Goal: Transaction & Acquisition: Purchase product/service

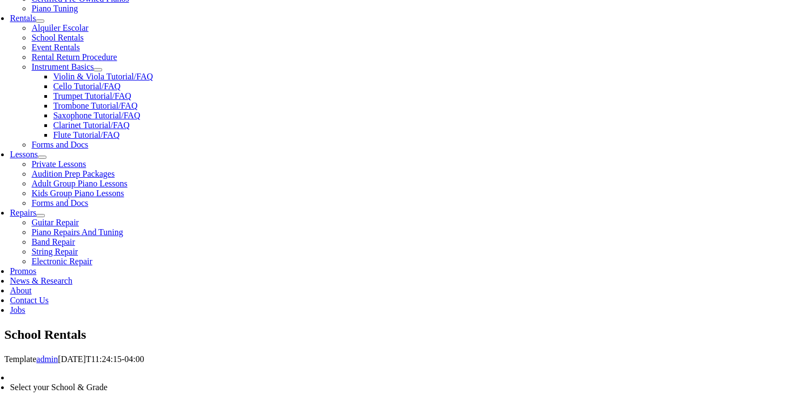
scroll to position [378, 0]
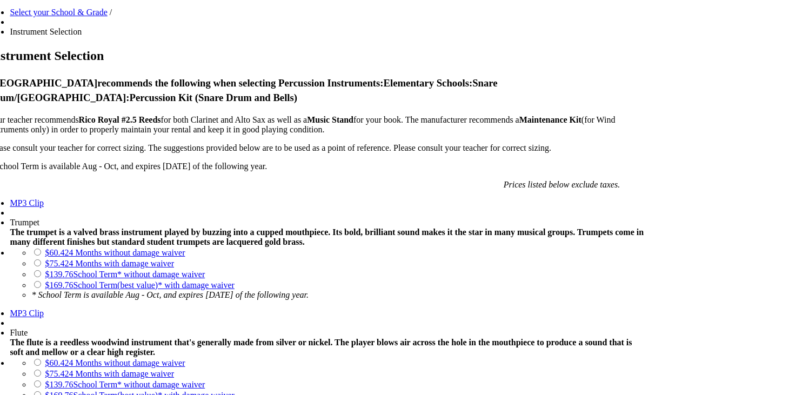
scroll to position [757, 0]
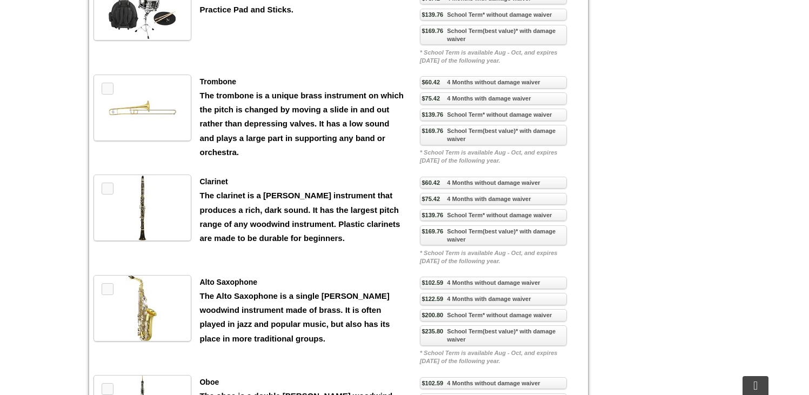
click at [465, 246] on link "$169.76 School Term(best value)* with damage waiver" at bounding box center [493, 235] width 147 height 21
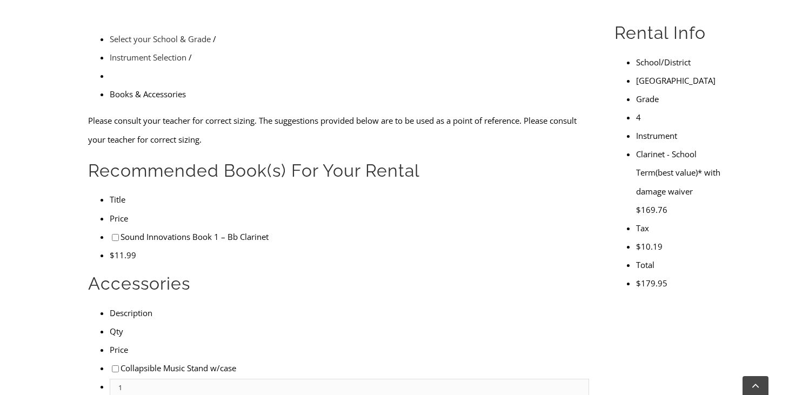
scroll to position [378, 0]
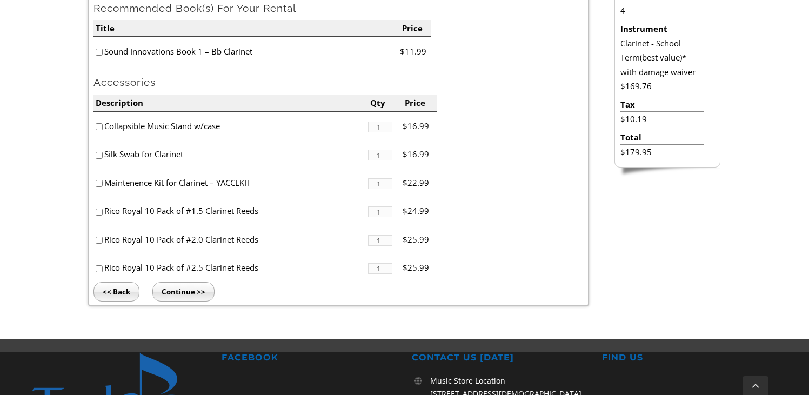
click at [101, 52] on input"] "checkbox" at bounding box center [99, 52] width 7 height 7
checkbox input"] "true"
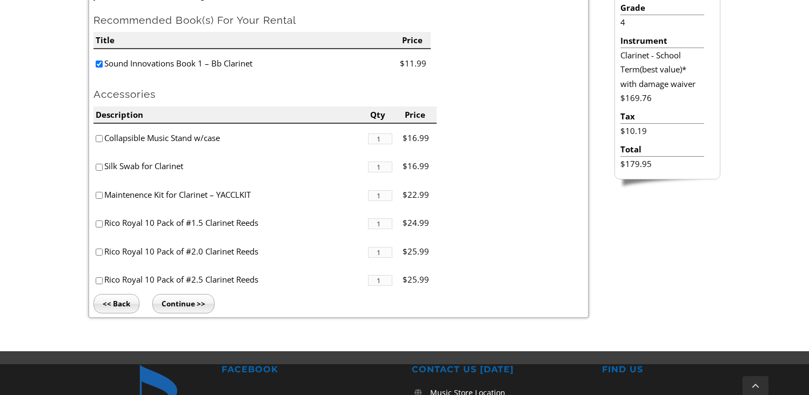
scroll to position [326, 0]
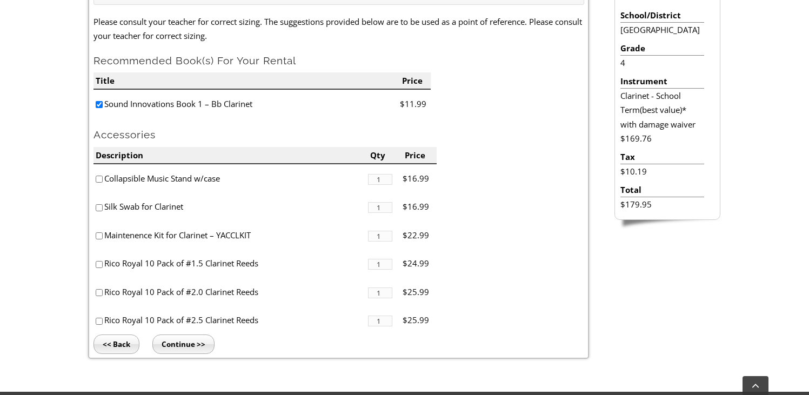
click at [99, 178] on input"] "checkbox" at bounding box center [99, 179] width 7 height 7
checkbox input"] "true"
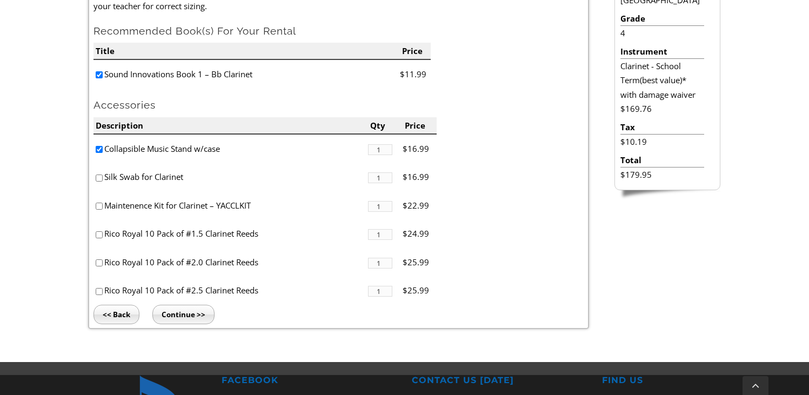
scroll to position [380, 0]
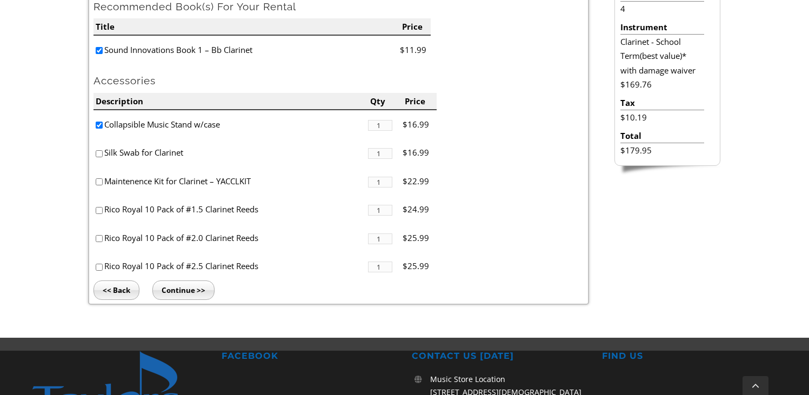
click at [99, 268] on input"] "checkbox" at bounding box center [99, 267] width 7 height 7
checkbox input"] "true"
click at [99, 182] on input"] "checkbox" at bounding box center [99, 181] width 7 height 7
checkbox input"] "true"
click at [176, 290] on input "Continue >>" at bounding box center [183, 290] width 62 height 19
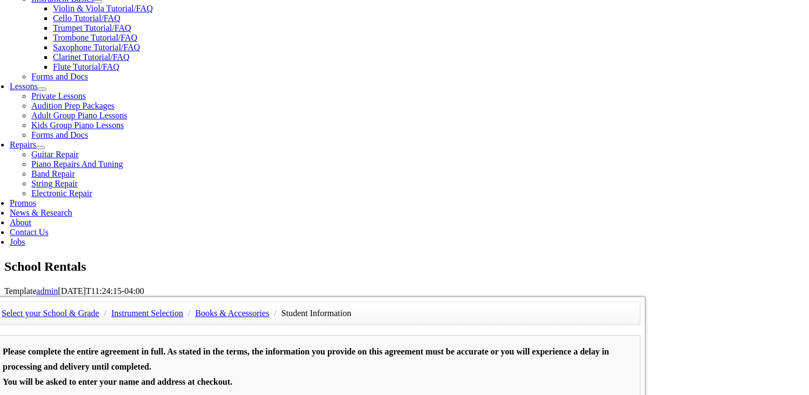
scroll to position [432, 0]
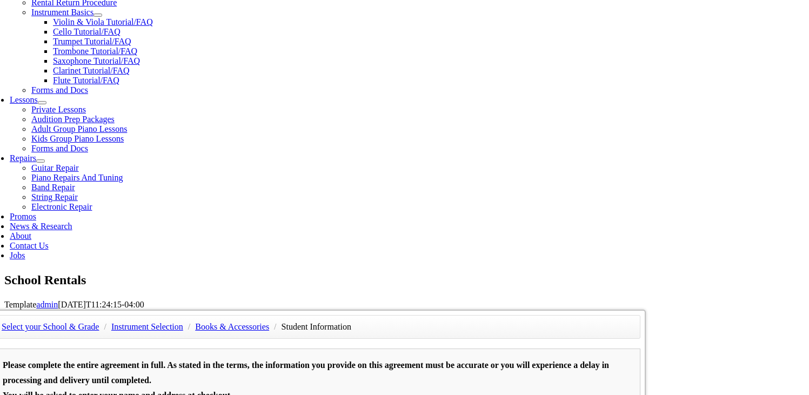
type input "1"
